Goal: Ask a question: Seek information or help from site administrators or community

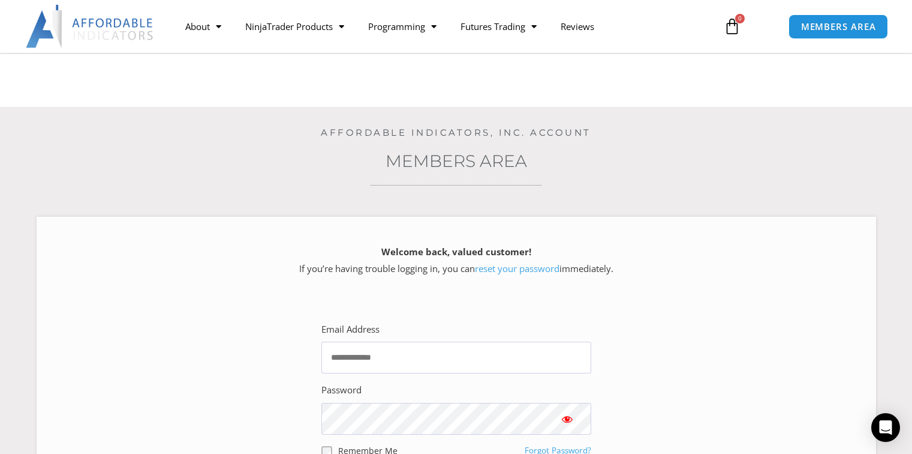
scroll to position [60, 0]
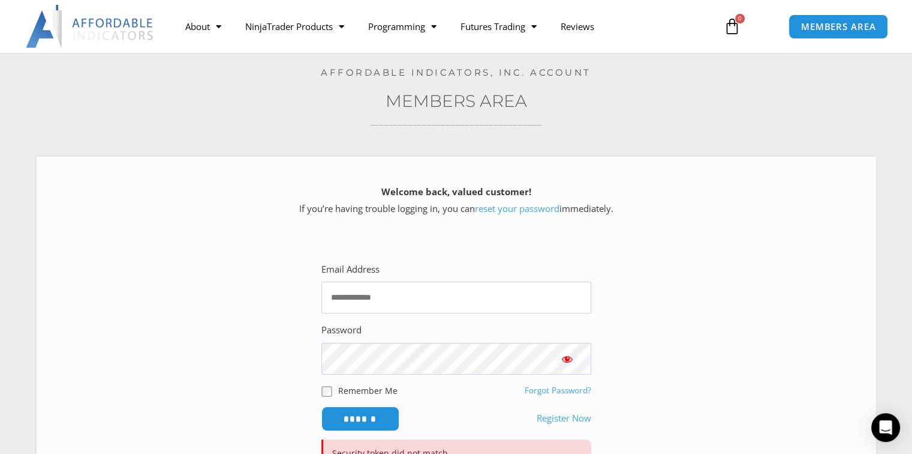
type input "**********"
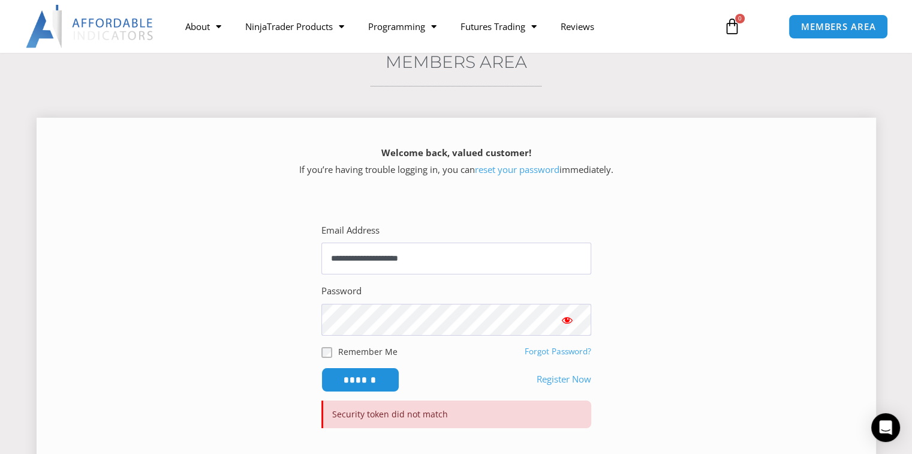
scroll to position [180, 0]
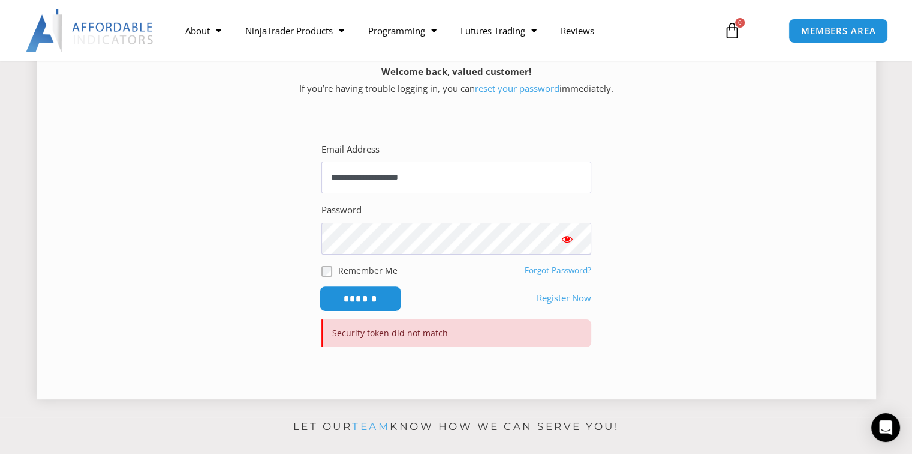
click at [360, 303] on input "******" at bounding box center [360, 299] width 82 height 26
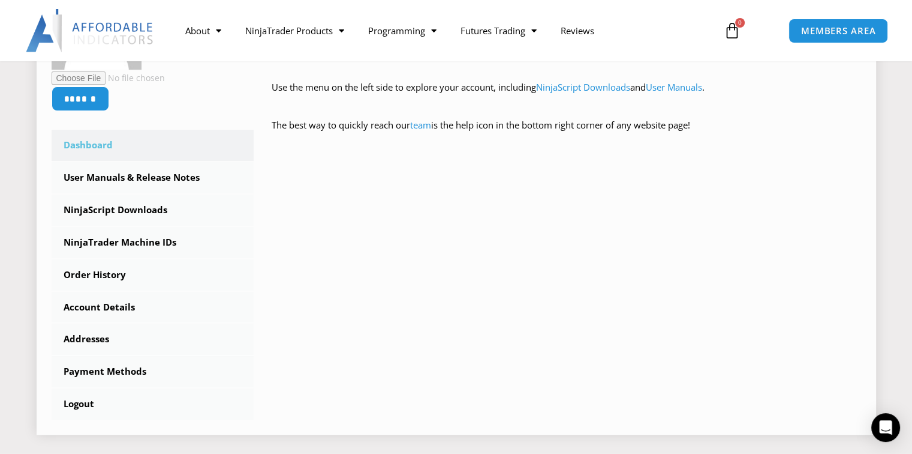
scroll to position [360, 0]
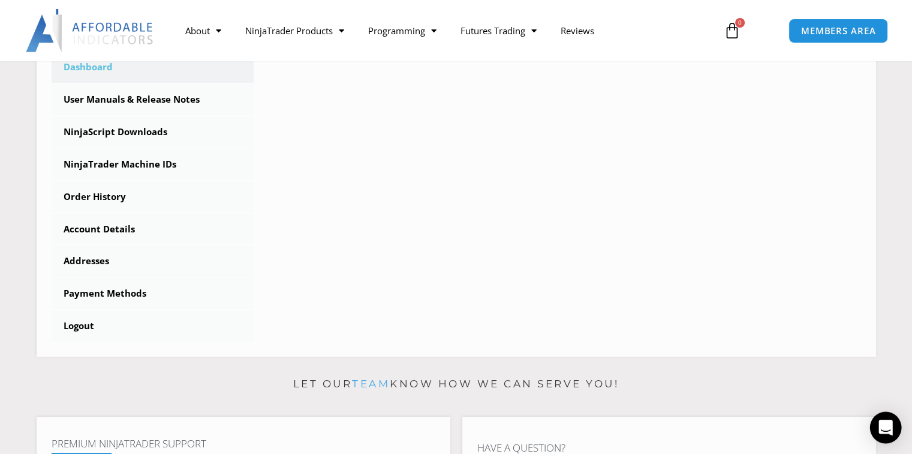
click at [887, 425] on icon "Open Intercom Messenger" at bounding box center [886, 427] width 14 height 16
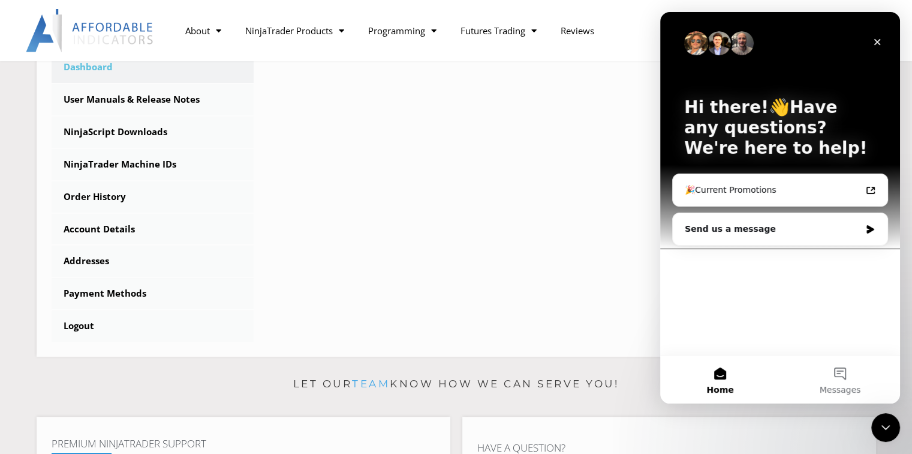
scroll to position [0, 0]
click at [745, 190] on div "🎉Current Promotions" at bounding box center [773, 190] width 176 height 13
click at [841, 385] on span "Messages" at bounding box center [840, 389] width 41 height 8
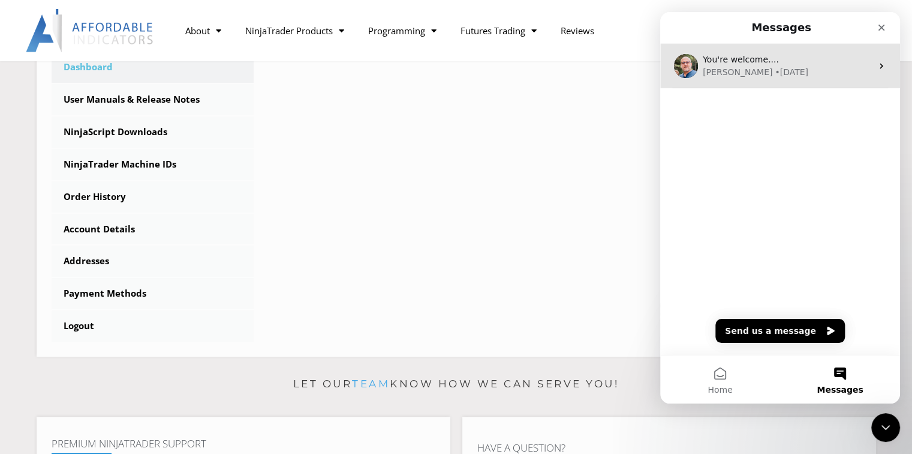
click at [869, 68] on div "You're welcome.... Larry • 1w ago" at bounding box center [781, 66] width 240 height 44
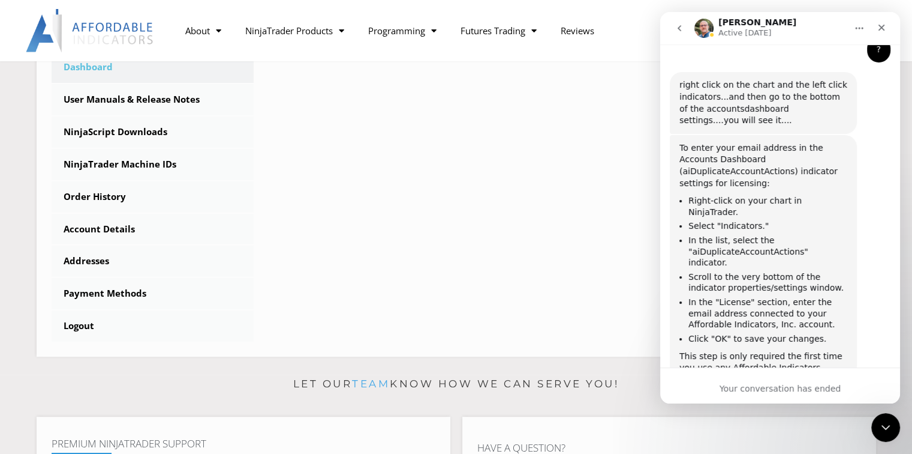
scroll to position [1908, 0]
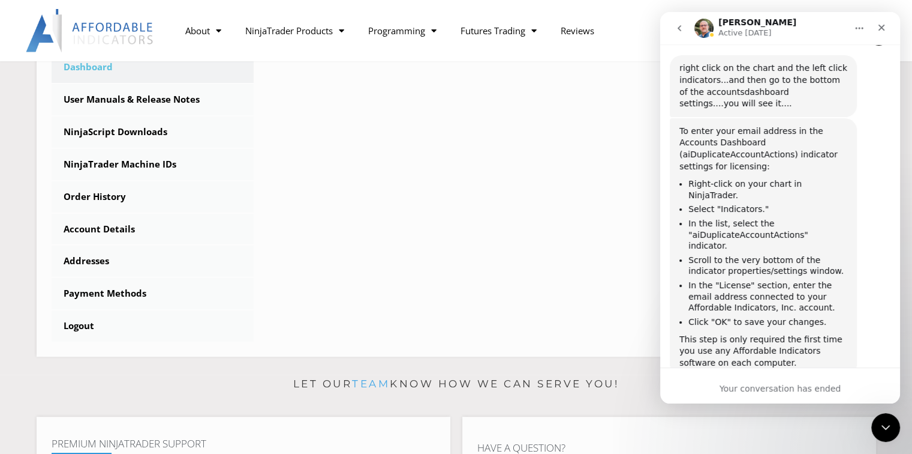
click at [750, 386] on div "Your conversation has ended" at bounding box center [781, 388] width 240 height 13
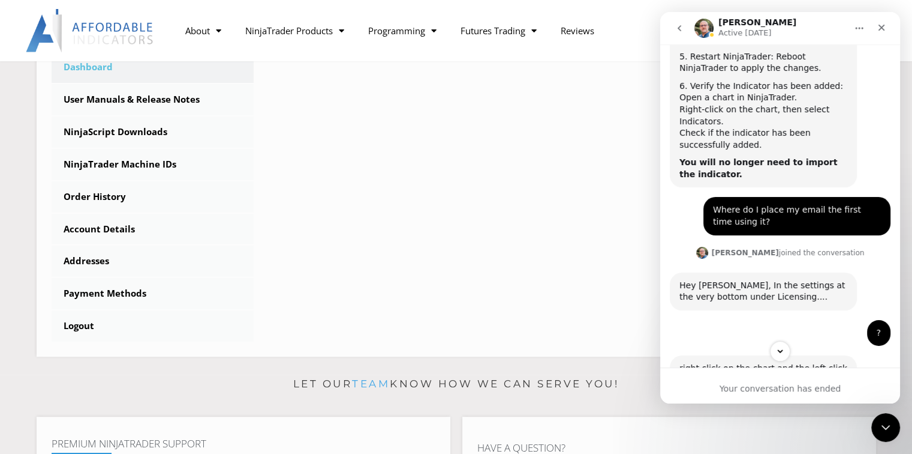
scroll to position [1488, 0]
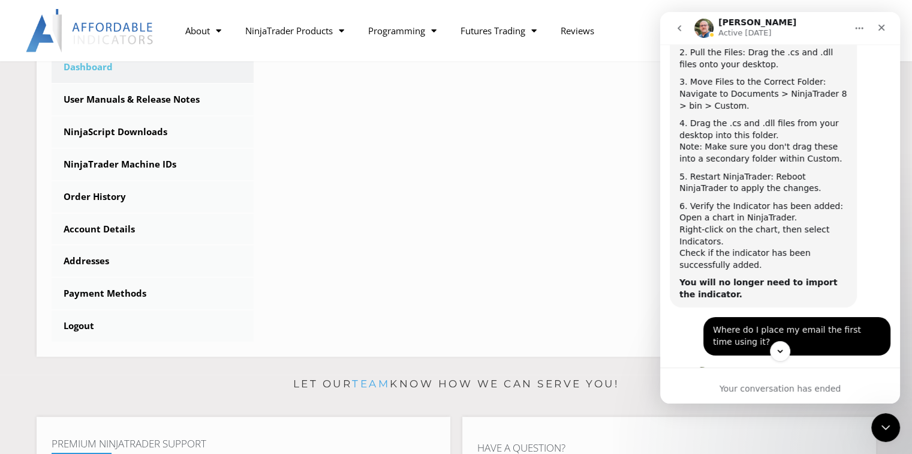
click at [682, 29] on icon "go back" at bounding box center [680, 28] width 10 height 10
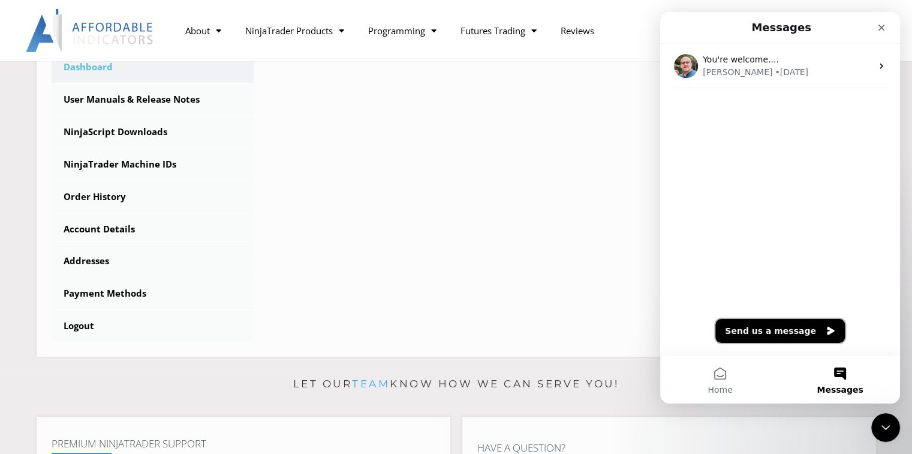
click at [783, 329] on button "Send us a message" at bounding box center [781, 331] width 130 height 24
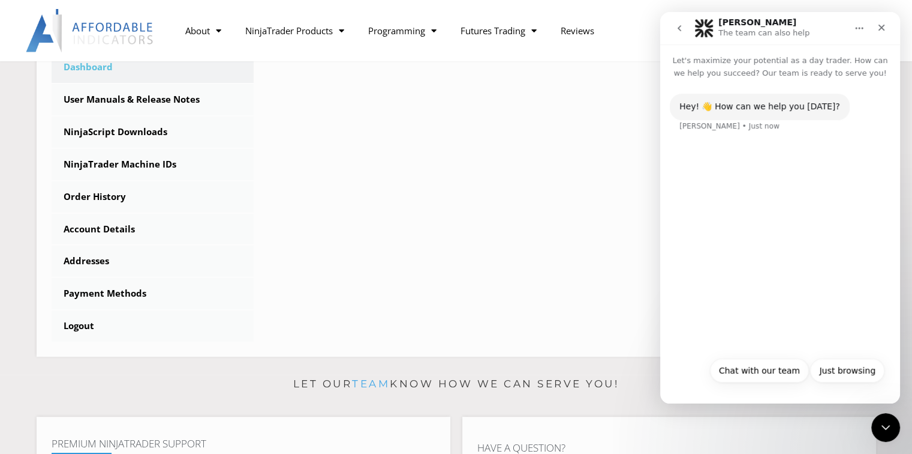
click at [740, 166] on div "Hey! 👋 How can we help you today? Solomon • Just now" at bounding box center [781, 214] width 240 height 271
click at [773, 289] on div "Hey! 👋 How can we help you today? Solomon • Just now" at bounding box center [781, 214] width 240 height 271
click at [766, 370] on button "Chat with our team" at bounding box center [759, 370] width 99 height 24
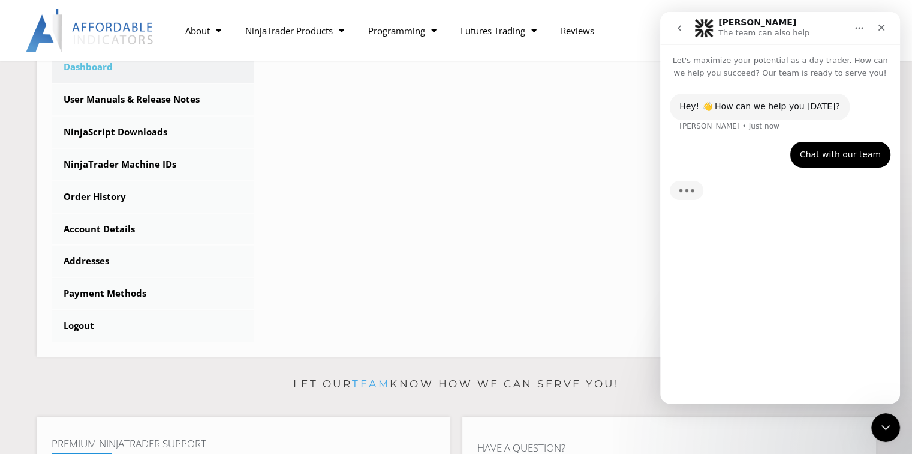
click at [802, 323] on div "Hey! 👋 How can we help you today? Solomon • Just now Chat with our team Craig •…" at bounding box center [781, 236] width 240 height 314
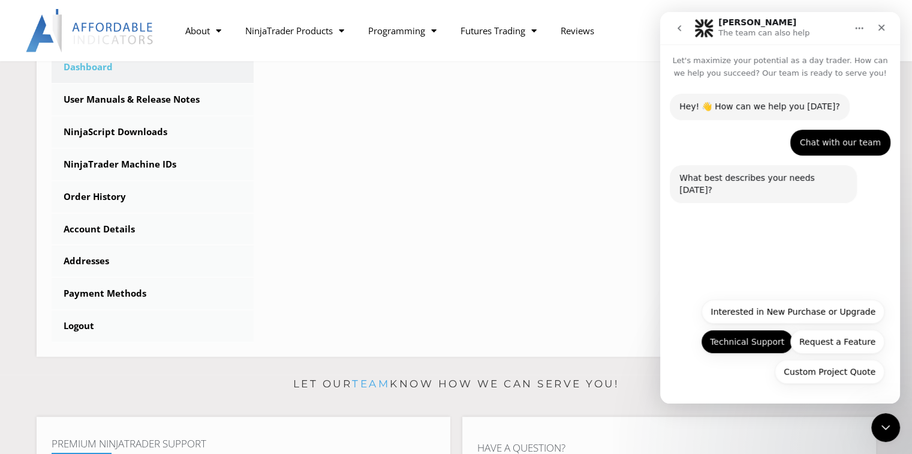
click at [760, 343] on button "Technical Support" at bounding box center [747, 341] width 92 height 24
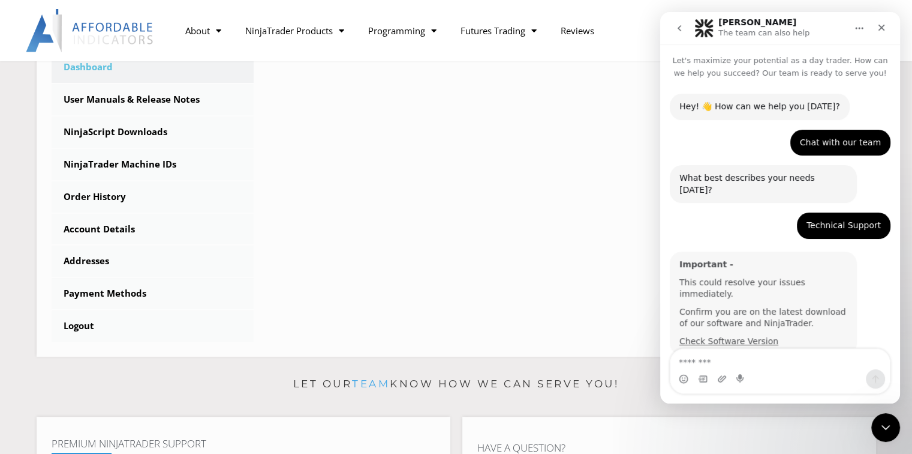
scroll to position [4, 0]
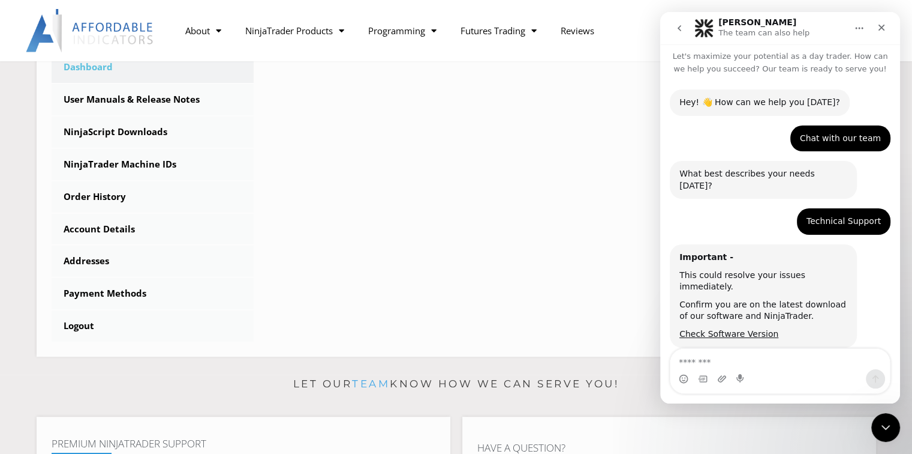
click at [715, 364] on textarea "Message…" at bounding box center [781, 359] width 220 height 20
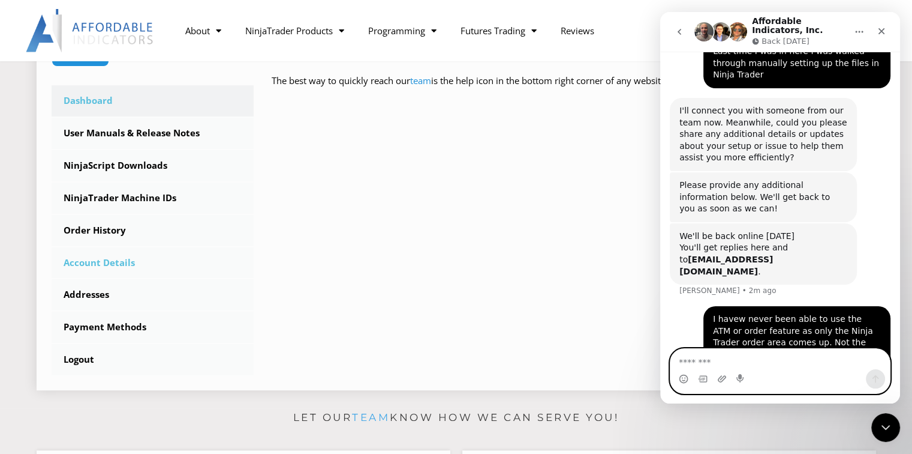
scroll to position [300, 0]
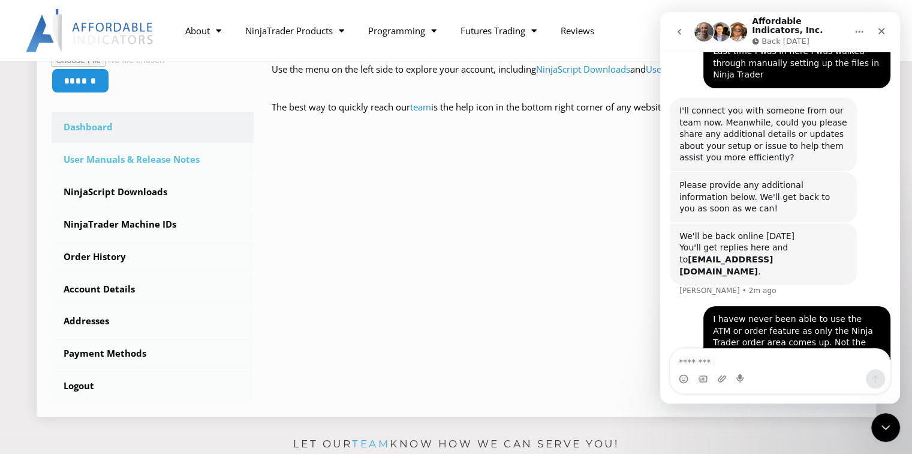
click at [127, 160] on link "User Manuals & Release Notes" at bounding box center [153, 159] width 203 height 31
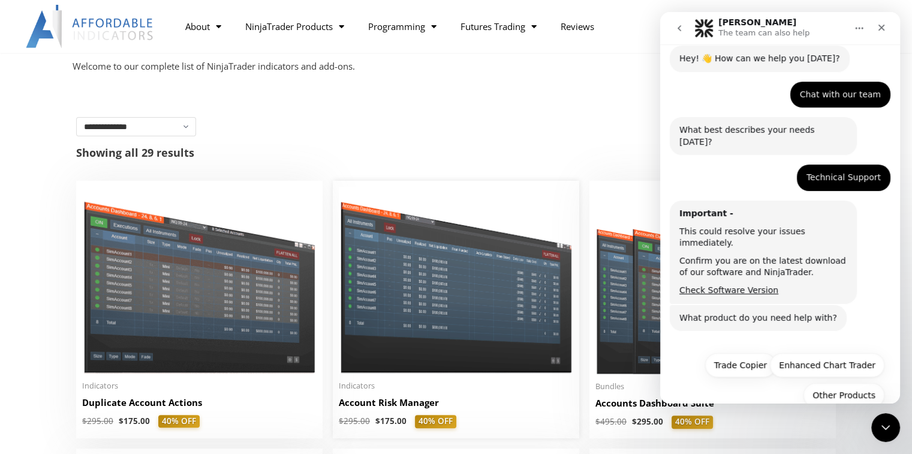
scroll to position [180, 0]
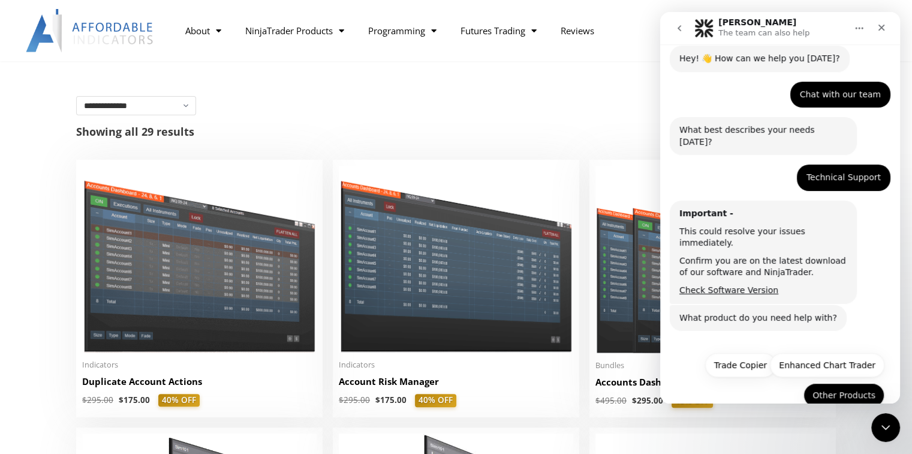
click at [827, 383] on button "Other Products" at bounding box center [844, 395] width 81 height 24
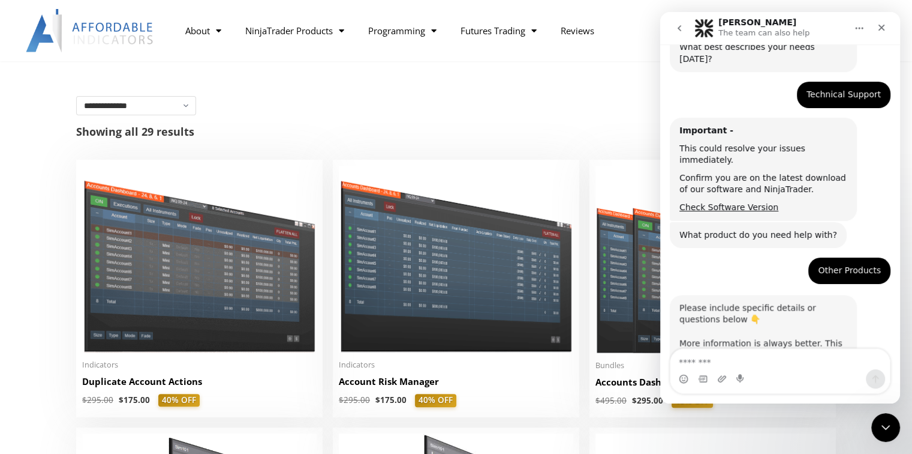
scroll to position [150, 0]
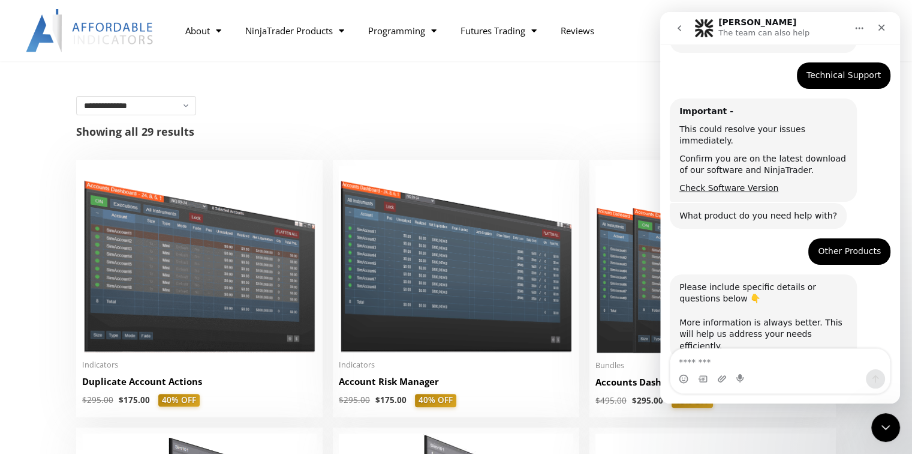
click at [745, 361] on textarea "Message…" at bounding box center [781, 359] width 220 height 20
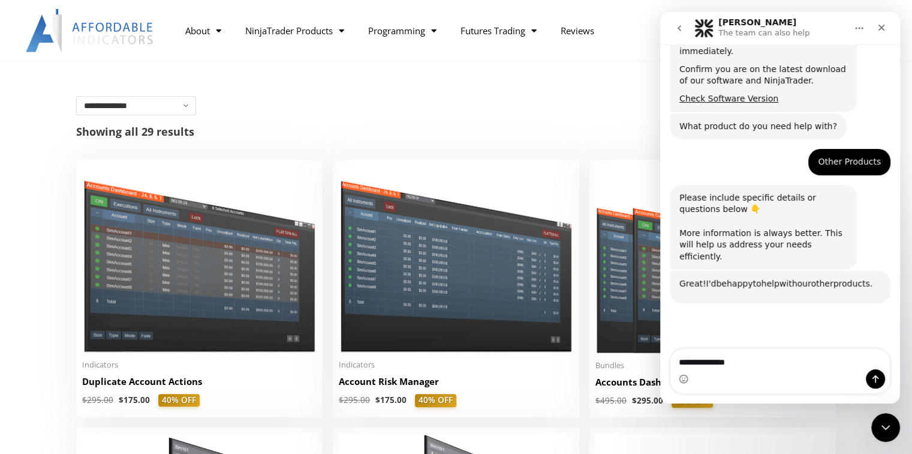
scroll to position [311, 0]
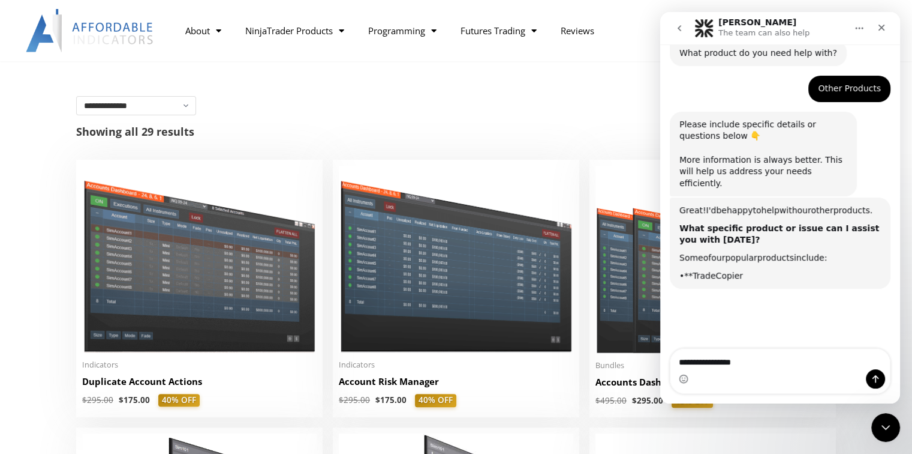
type textarea "**********"
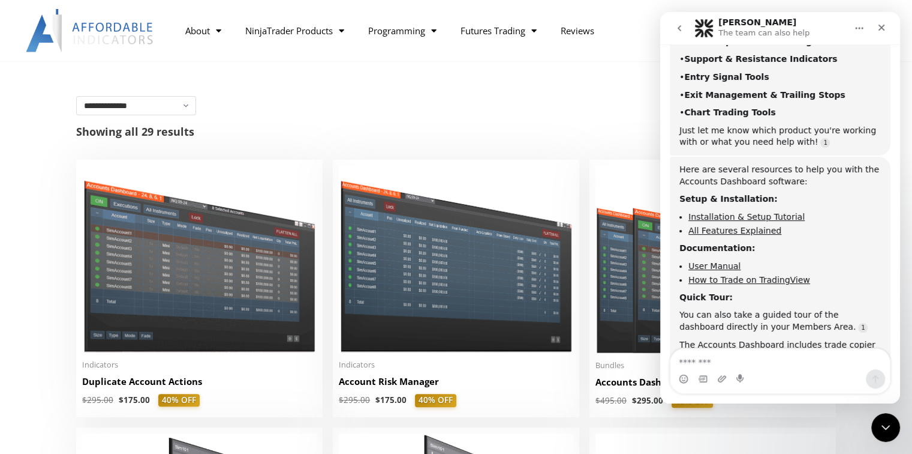
scroll to position [640, 0]
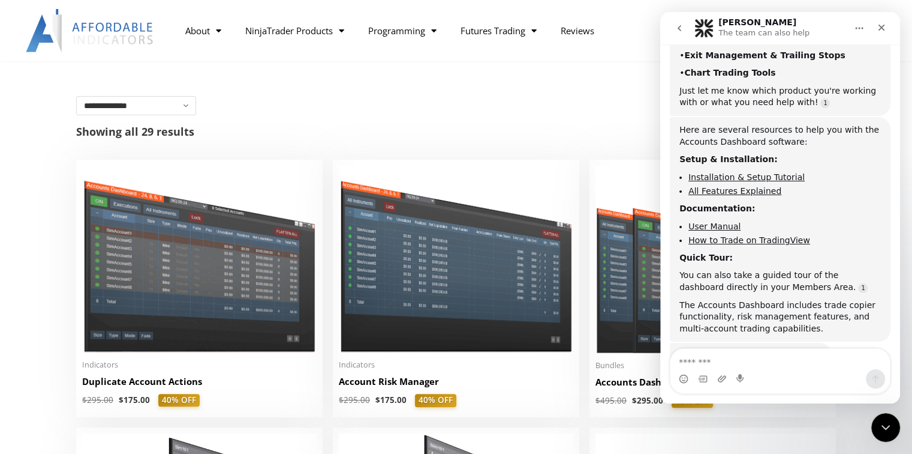
click at [759, 368] on textarea "Message…" at bounding box center [781, 359] width 220 height 20
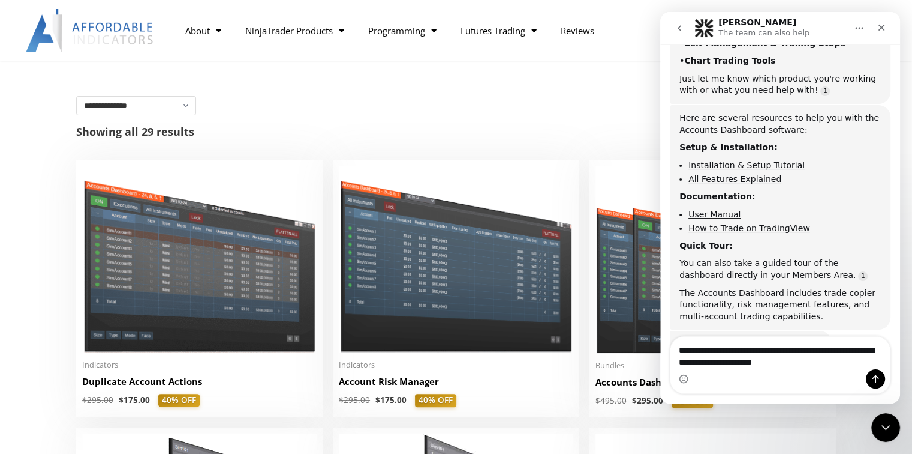
type textarea "**********"
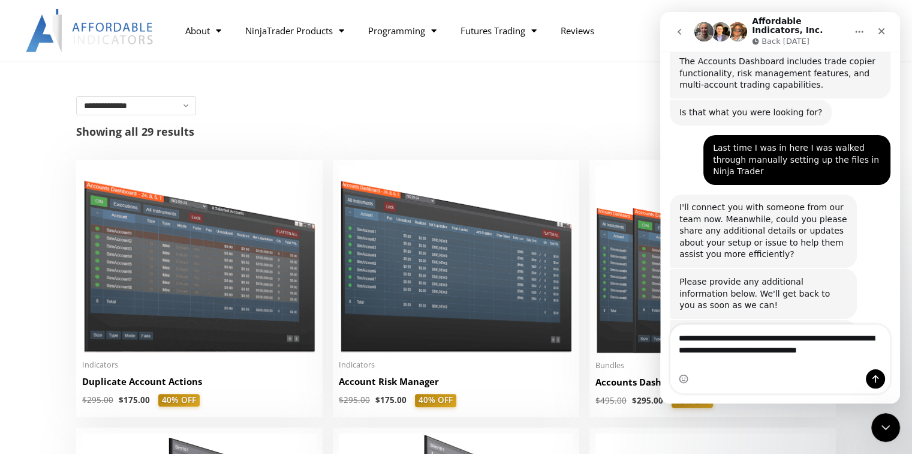
scroll to position [903, 0]
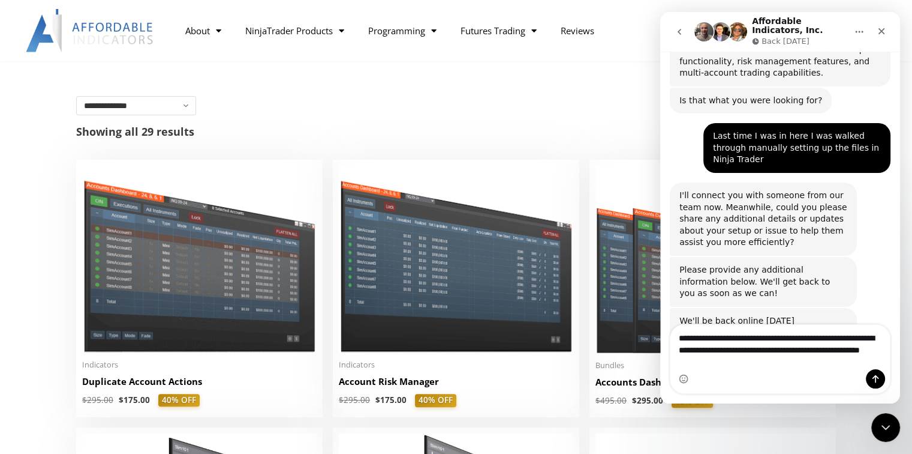
type textarea "**********"
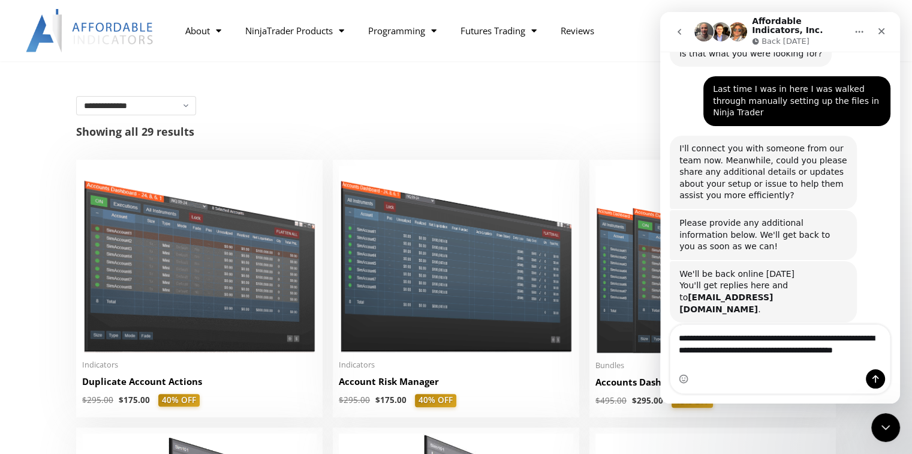
scroll to position [962, 0]
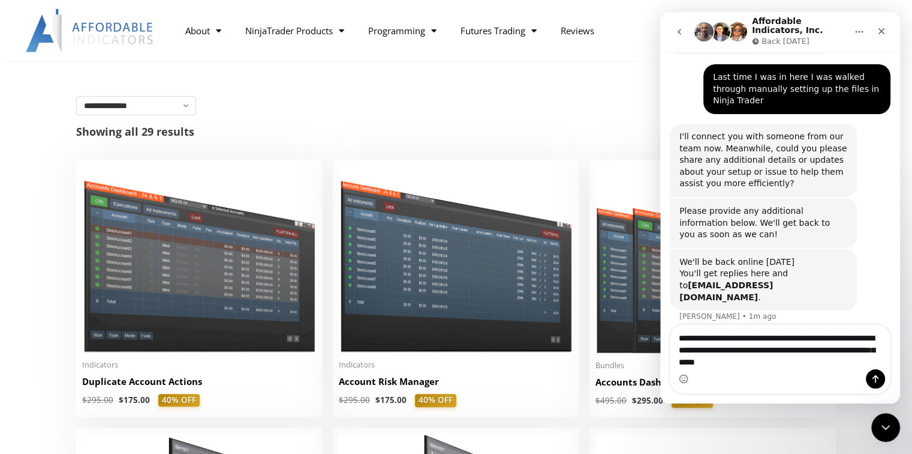
type textarea "**********"
click at [783, 364] on textarea "**********" at bounding box center [781, 347] width 220 height 44
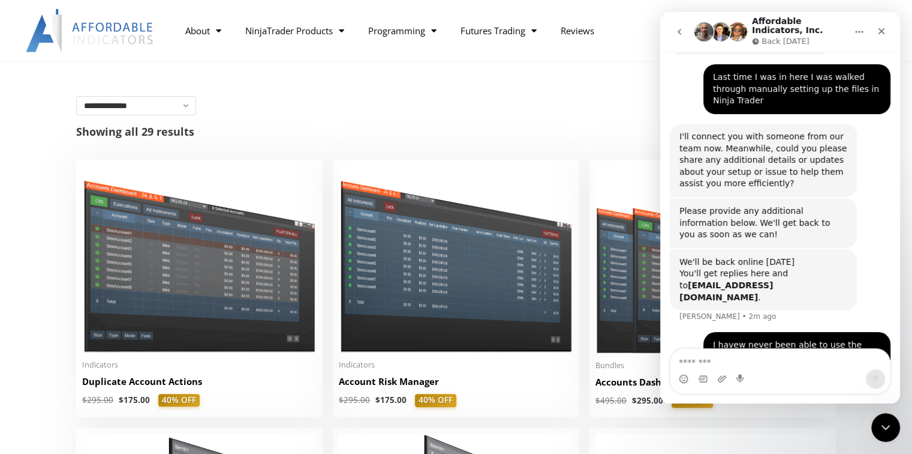
scroll to position [989, 0]
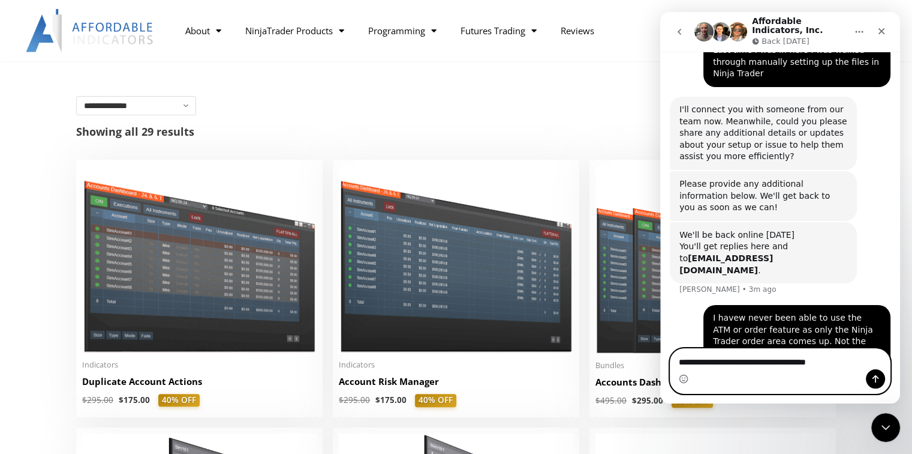
click at [837, 363] on textarea "**********" at bounding box center [781, 359] width 220 height 20
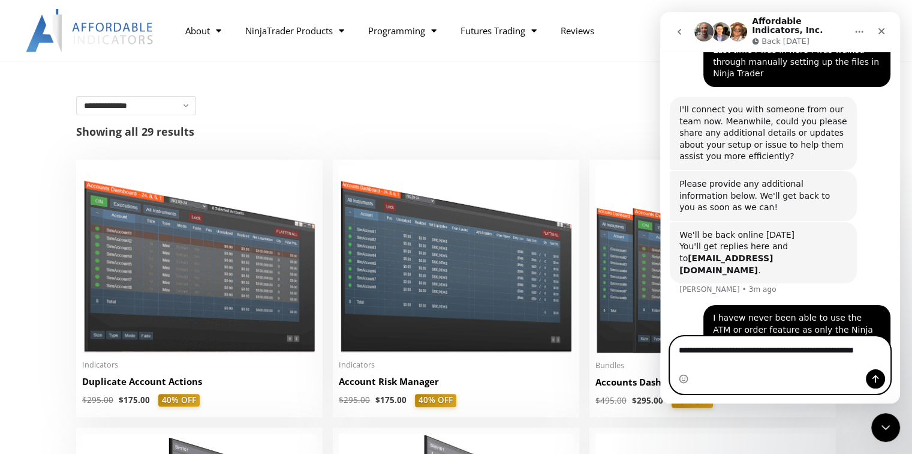
scroll to position [1001, 0]
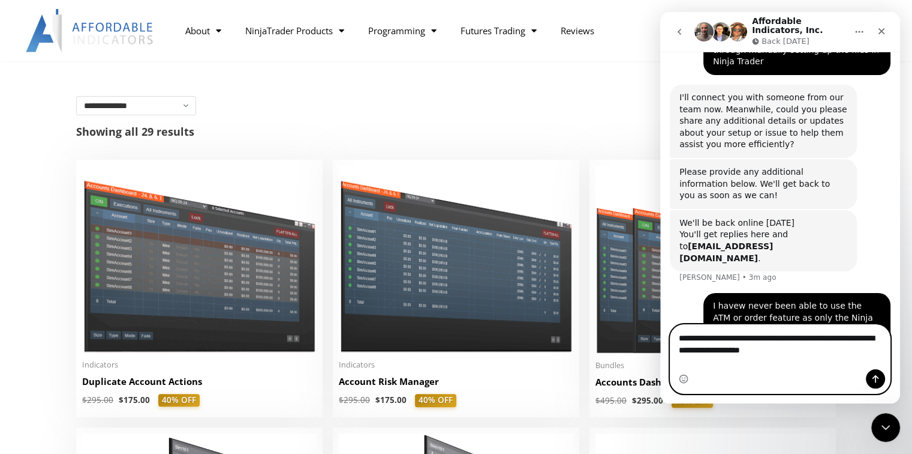
click at [726, 357] on textarea "**********" at bounding box center [781, 341] width 220 height 32
type textarea "**********"
click at [872, 377] on icon "Send a message…" at bounding box center [876, 379] width 10 height 10
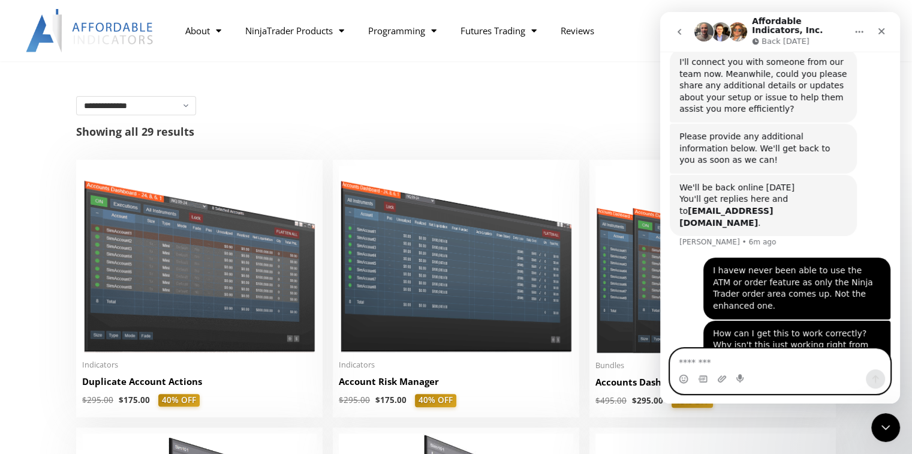
scroll to position [1040, 0]
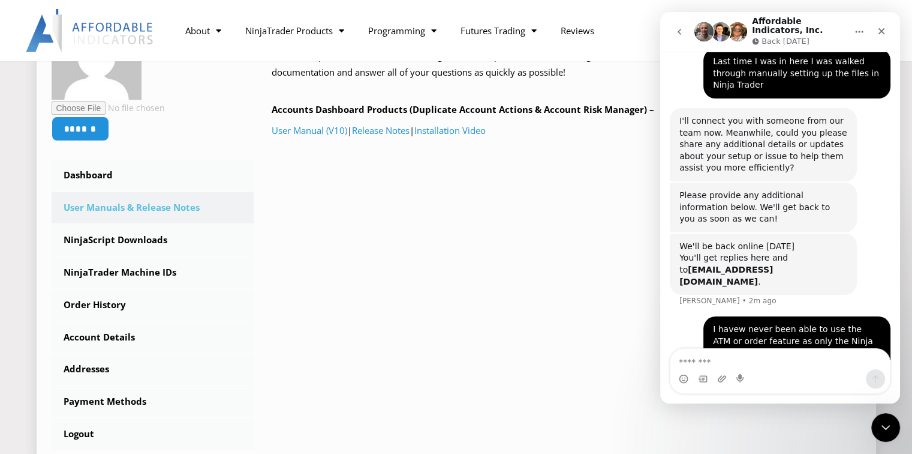
scroll to position [989, 0]
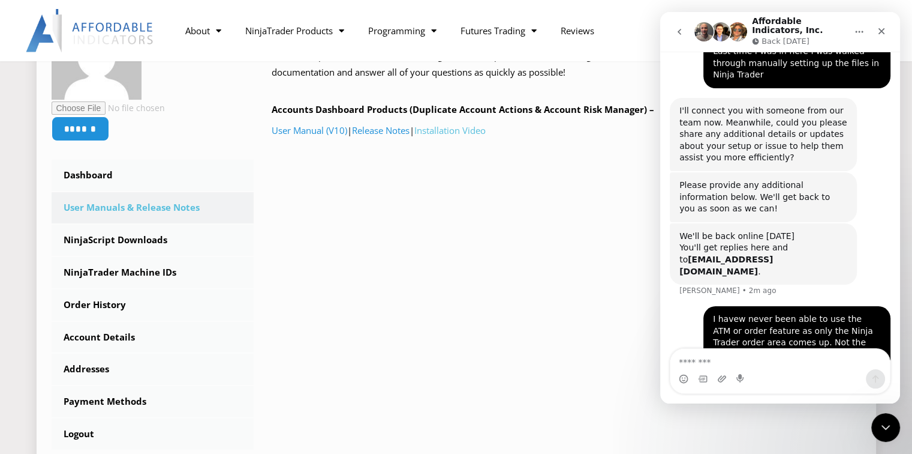
click at [455, 131] on link "Installation Video" at bounding box center [450, 130] width 71 height 12
click at [735, 361] on textarea "Message…" at bounding box center [781, 359] width 220 height 20
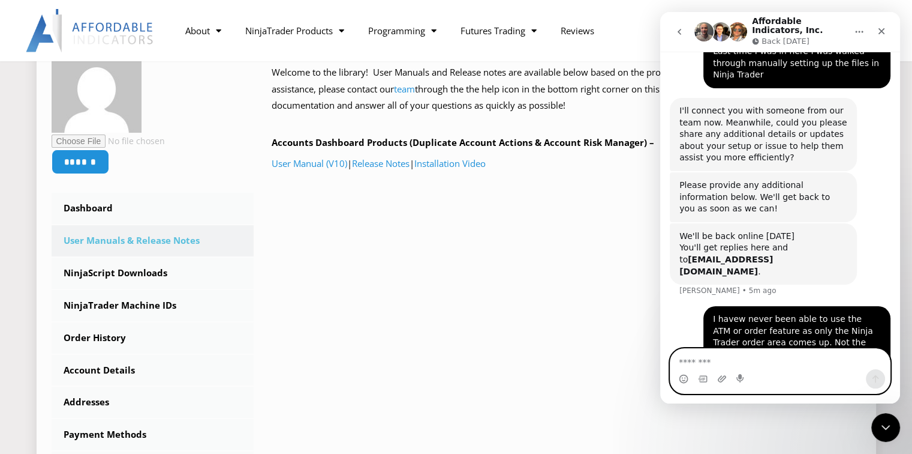
scroll to position [180, 0]
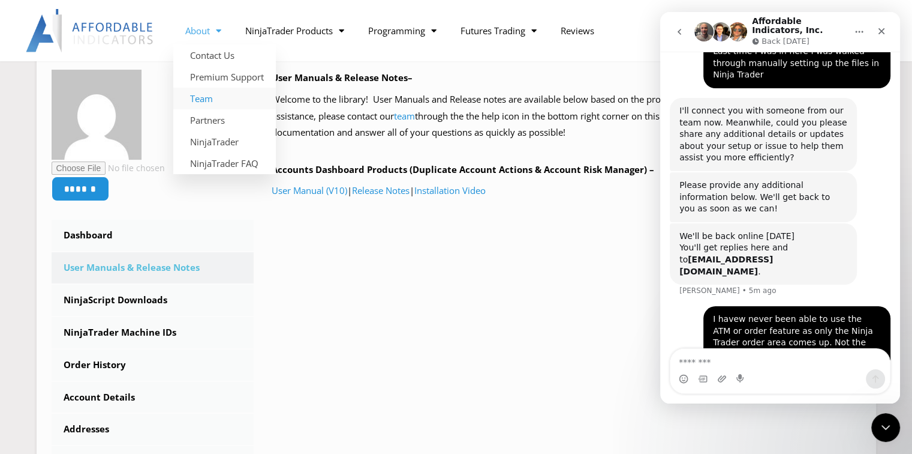
click at [204, 99] on link "Team" at bounding box center [224, 99] width 103 height 22
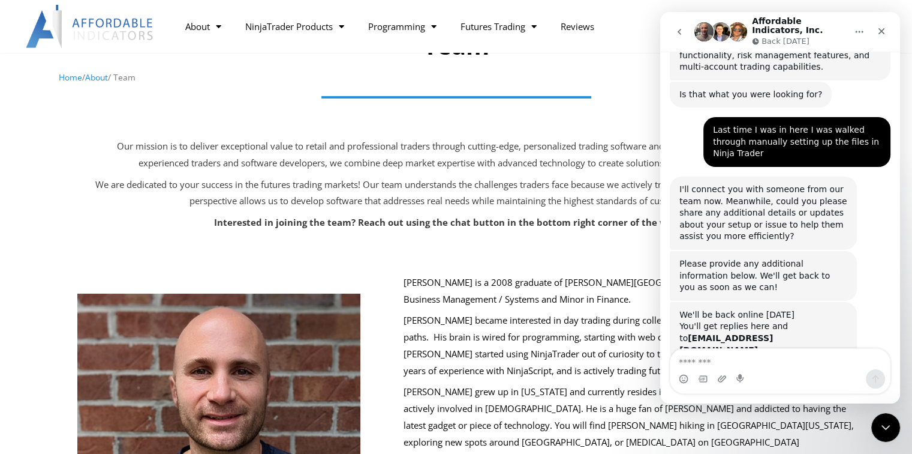
scroll to position [989, 0]
